Goal: Information Seeking & Learning: Find specific fact

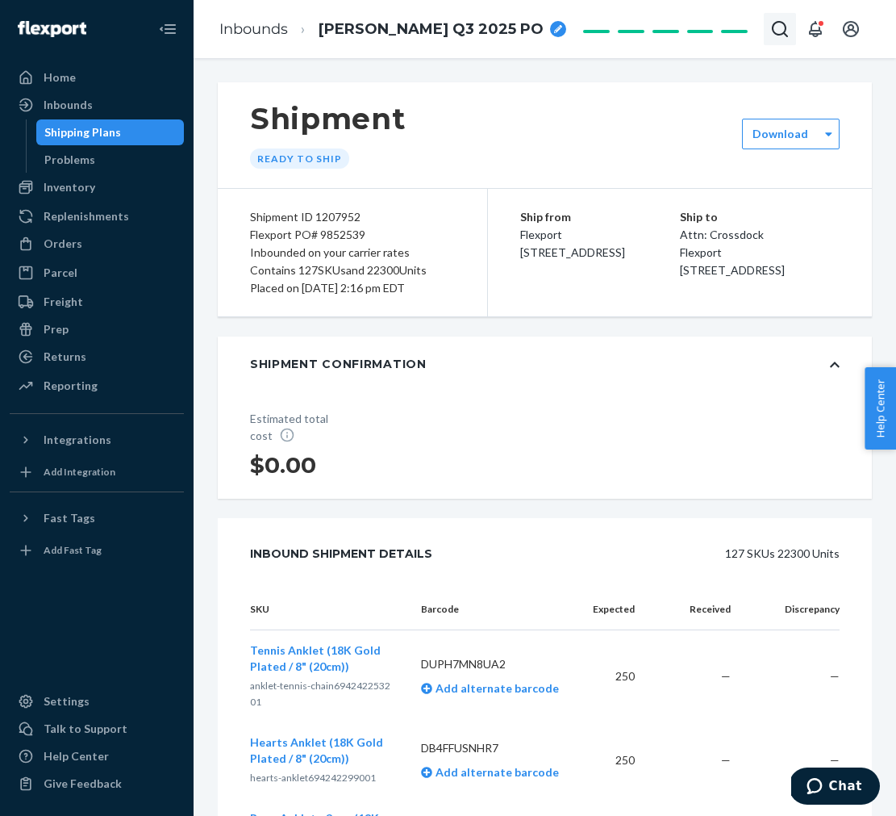
click at [785, 27] on icon "Open Search Box" at bounding box center [780, 29] width 16 height 16
drag, startPoint x: 495, startPoint y: 73, endPoint x: 415, endPoint y: 69, distance: 80.0
click at [495, 73] on div "Shipment Ready to ship Download Shipment ID 1207952 Flexport PO# 9852539 Inboun…" at bounding box center [545, 437] width 703 height 758
click at [73, 102] on div "Inbounds" at bounding box center [68, 105] width 49 height 16
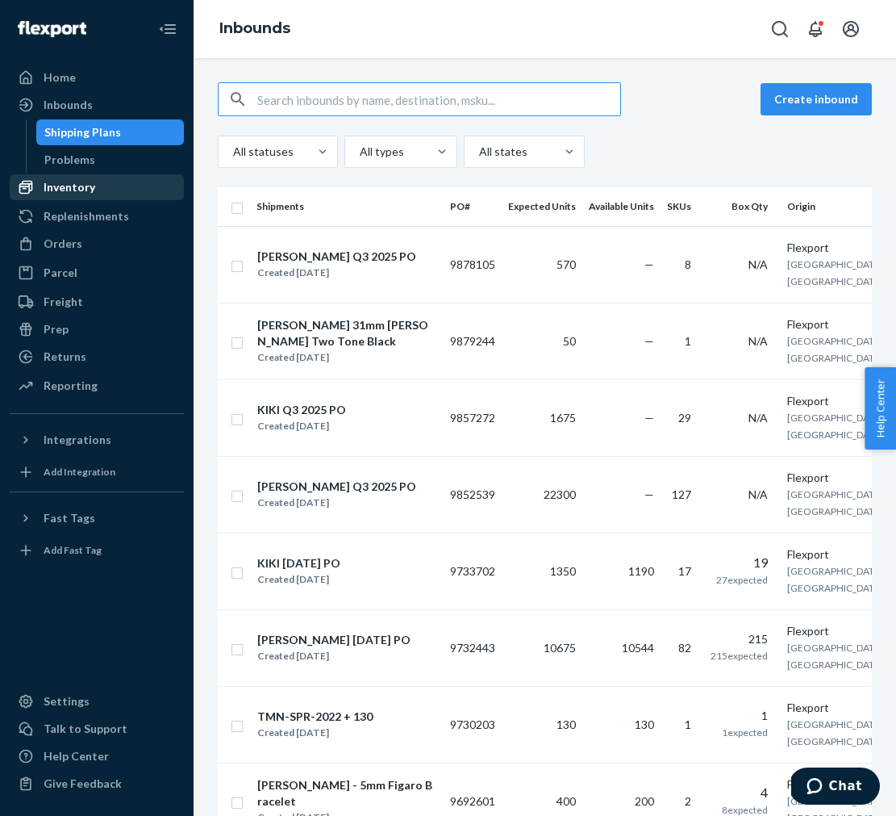
click at [48, 183] on div "Inventory" at bounding box center [70, 187] width 52 height 16
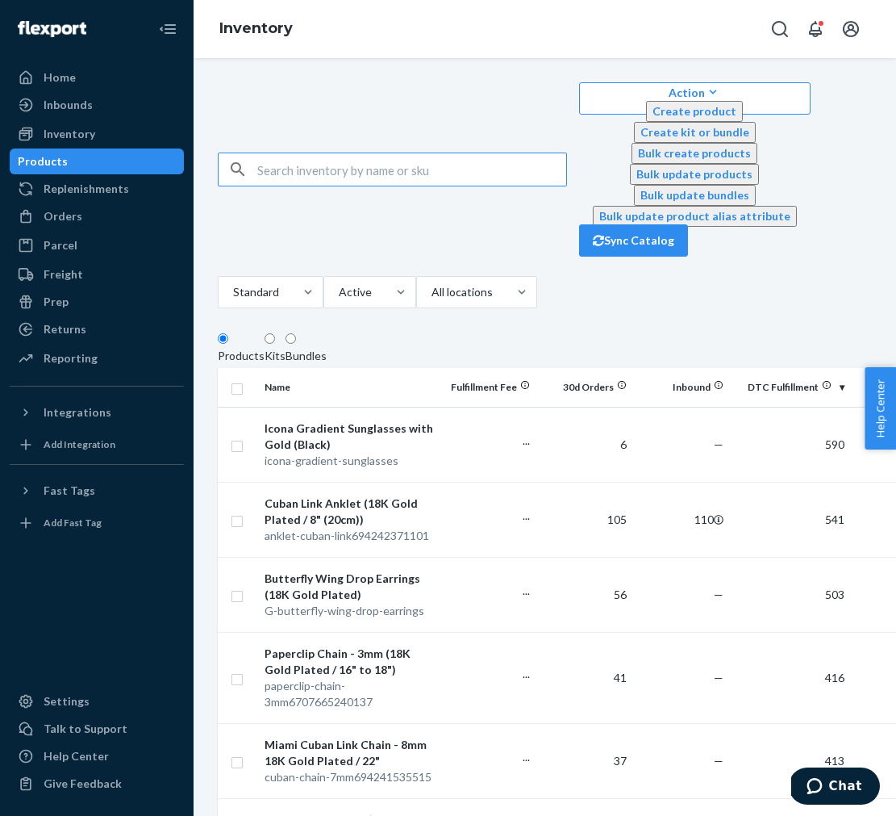
click at [297, 153] on input "text" at bounding box center [411, 169] width 309 height 32
type input "D8SUY74YDRY"
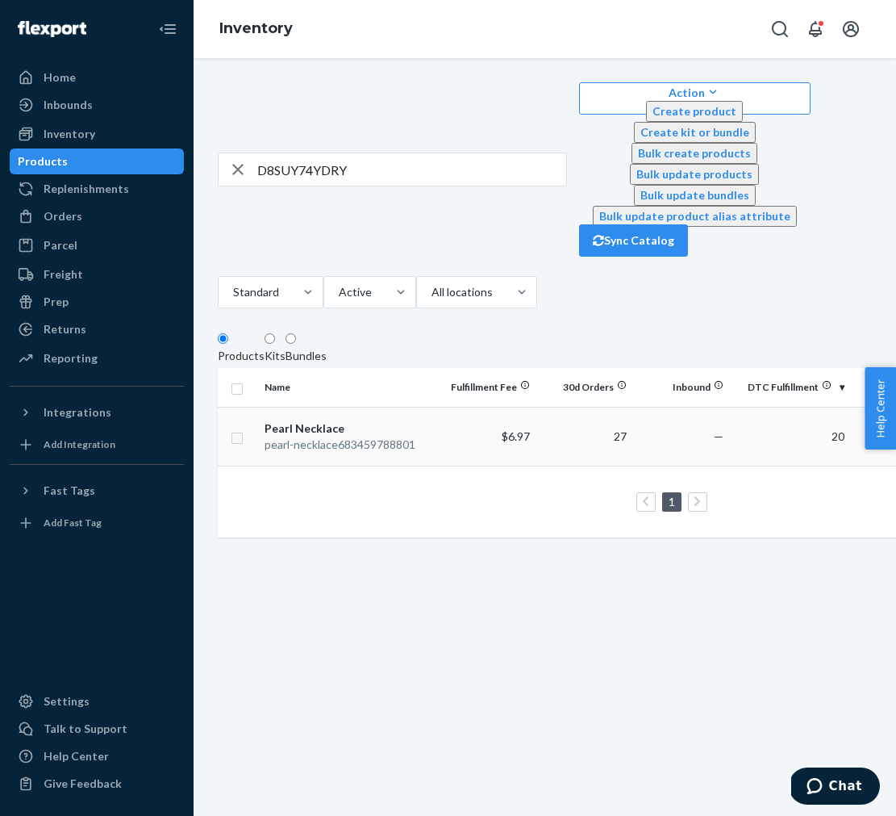
click at [483, 407] on td "$6.97" at bounding box center [488, 436] width 97 height 59
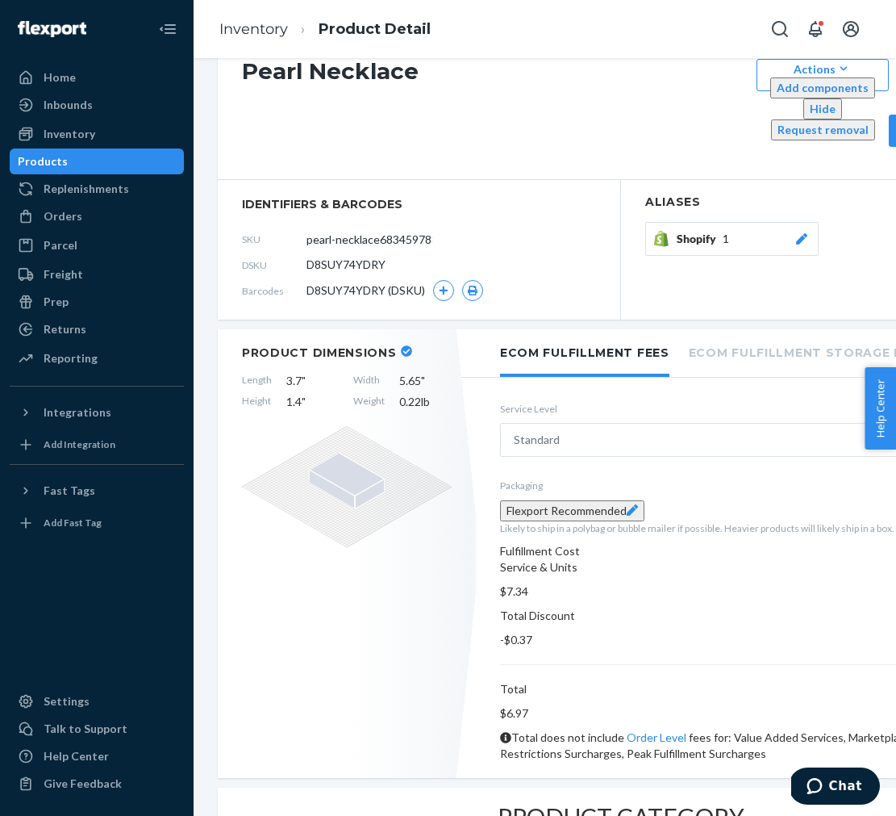
scroll to position [58, 0]
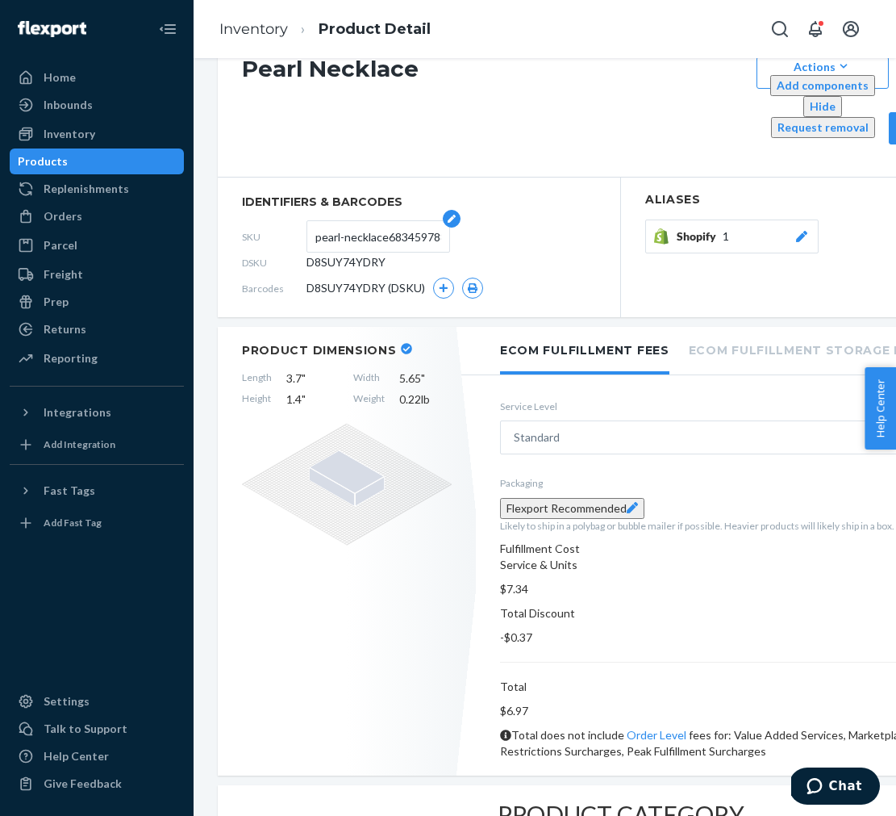
click at [370, 221] on input "pearl-necklace683459788801" at bounding box center [378, 236] width 126 height 31
click at [357, 254] on span "D8SUY74YDRY" at bounding box center [346, 262] width 79 height 16
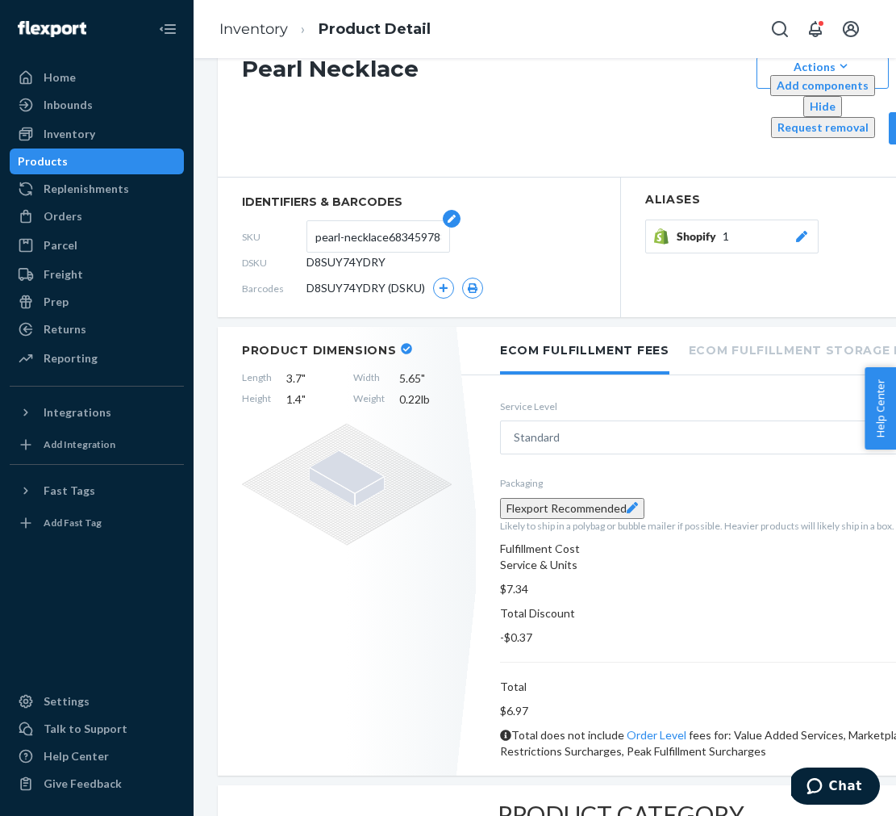
click at [359, 221] on input "pearl-necklace683459788801" at bounding box center [378, 236] width 126 height 31
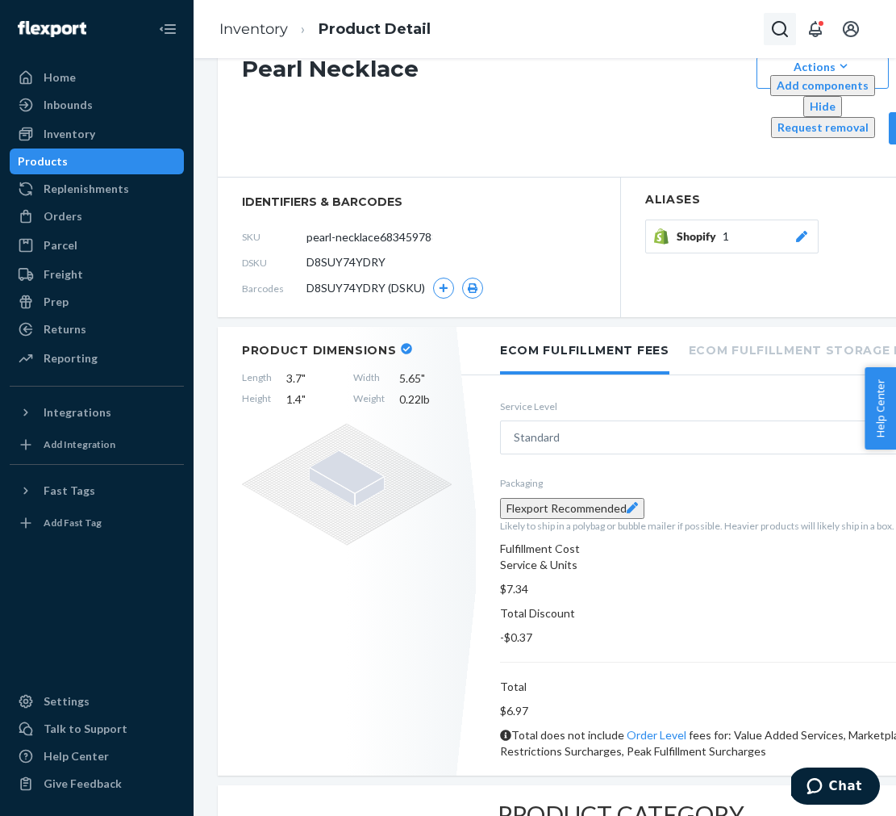
click at [777, 32] on icon "Open Search Box" at bounding box center [779, 28] width 19 height 19
type input "G-freshwater-pearls-necklace"
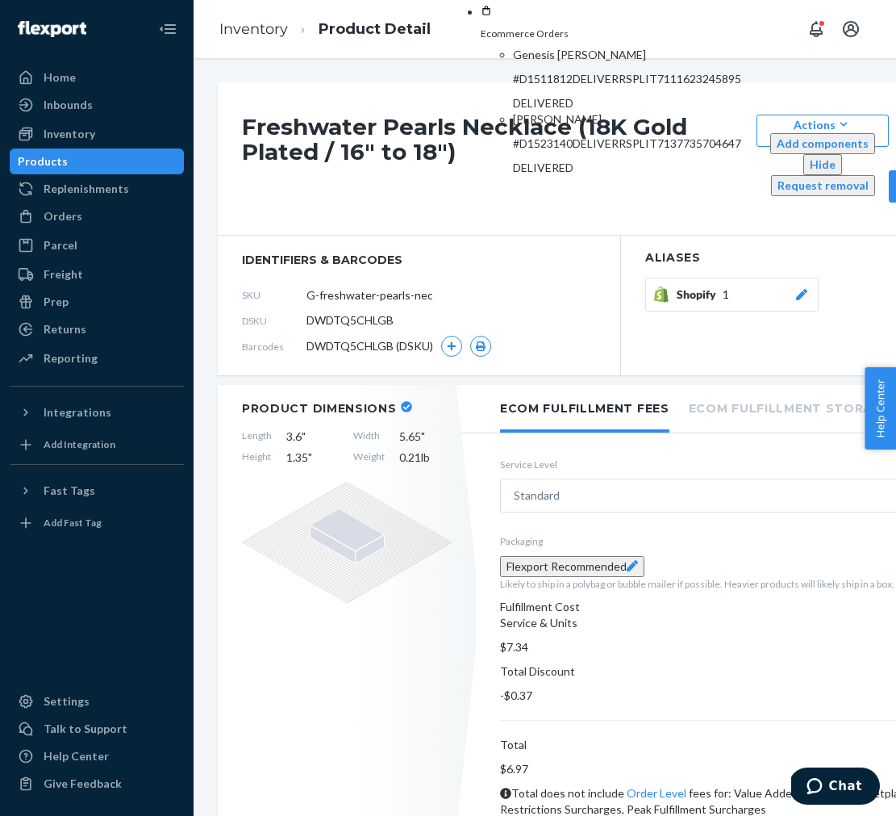
click at [328, 312] on span "DWDTQ5CHLGB" at bounding box center [350, 320] width 87 height 16
copy span "DWDTQ5CHLGB"
